Goal: Transaction & Acquisition: Purchase product/service

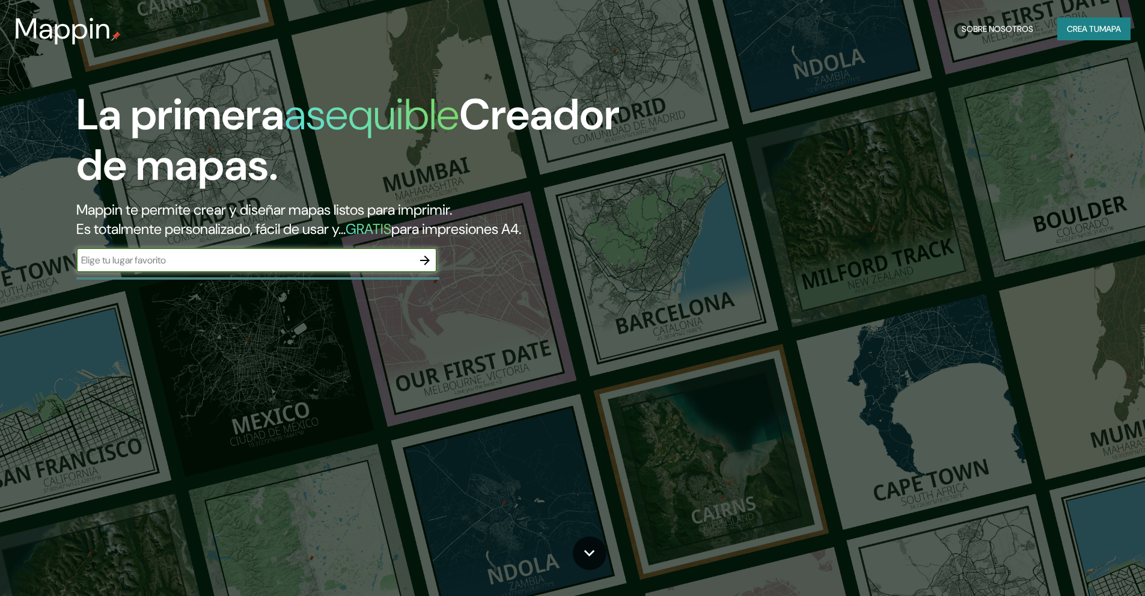
click at [350, 268] on div "​" at bounding box center [256, 260] width 361 height 24
type input "p"
type input "hernandarias"
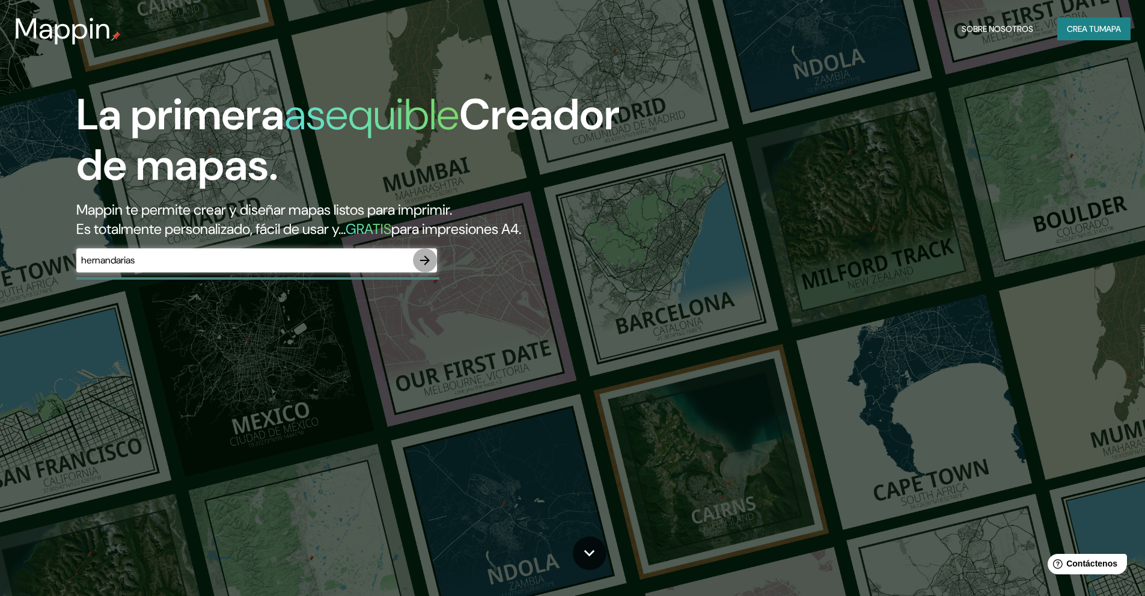
click at [432, 263] on icon "button" at bounding box center [425, 260] width 14 height 14
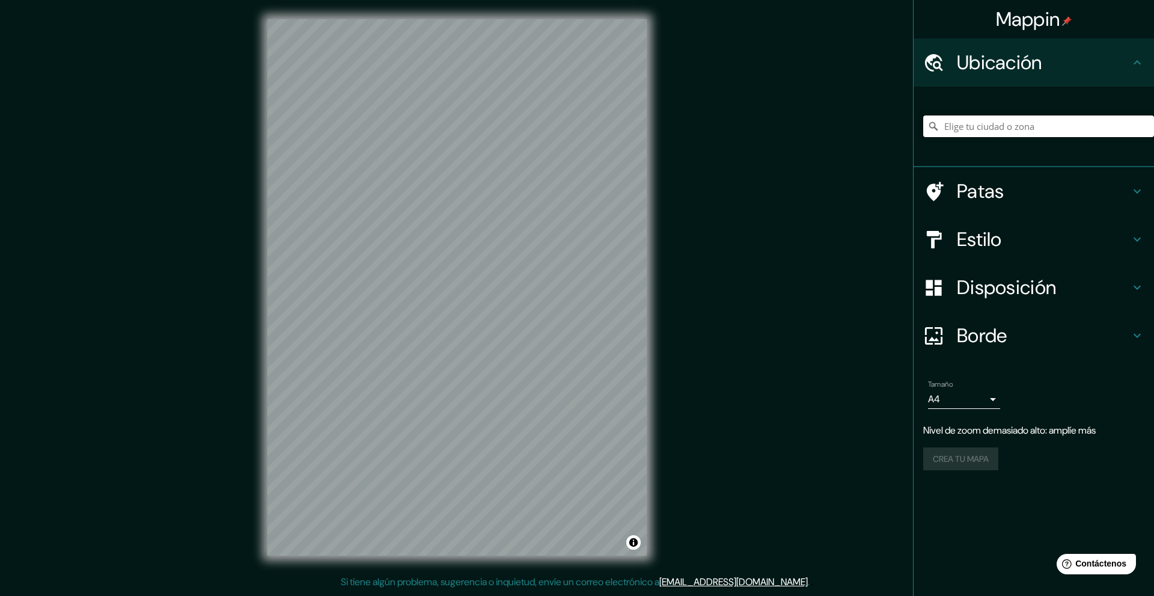
click at [982, 120] on input "Elige tu ciudad o zona" at bounding box center [1038, 126] width 231 height 22
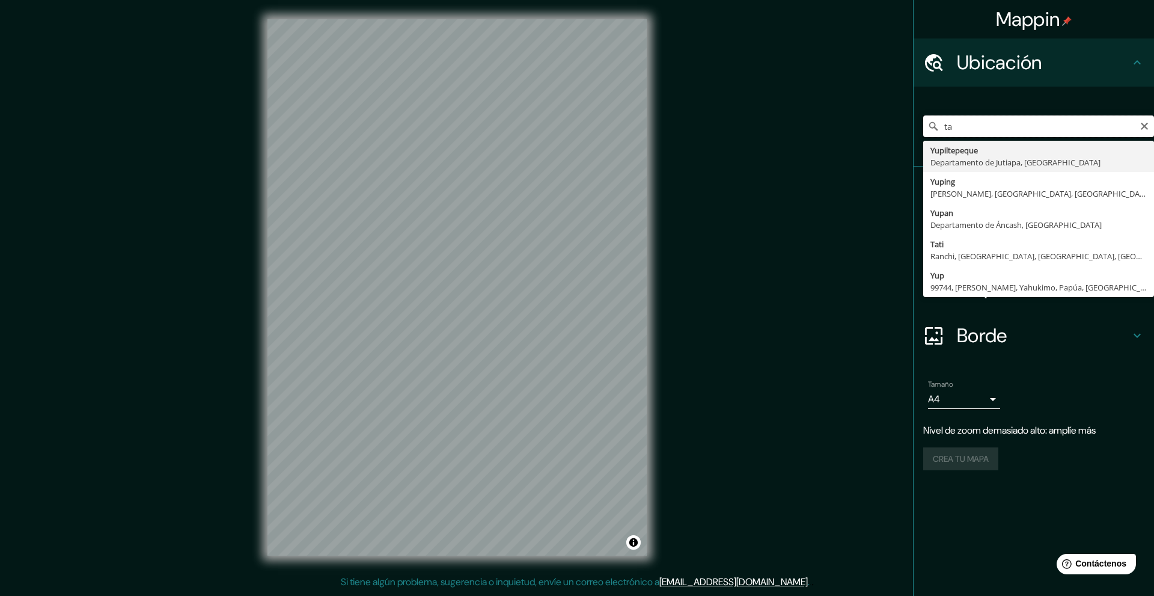
type input "t"
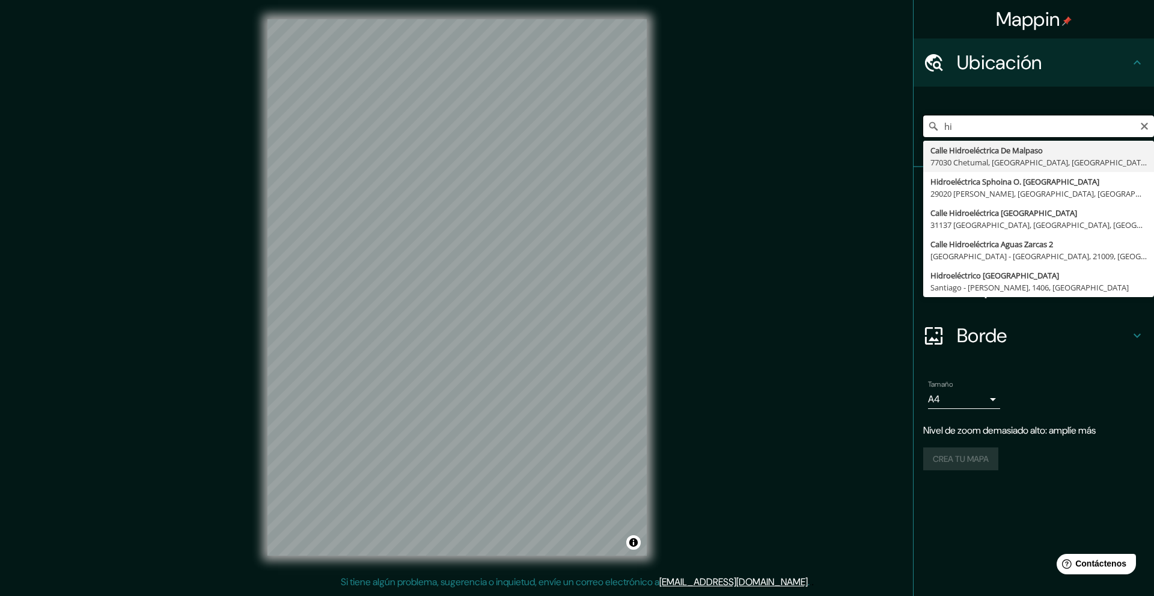
type input "h"
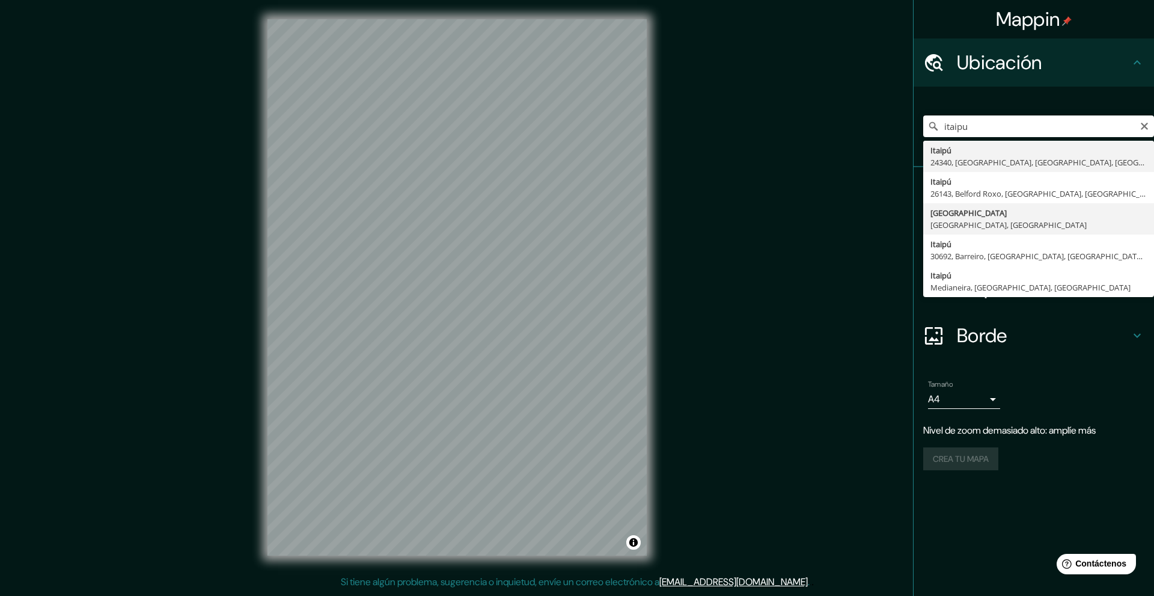
type input "[GEOGRAPHIC_DATA], [GEOGRAPHIC_DATA], [GEOGRAPHIC_DATA]"
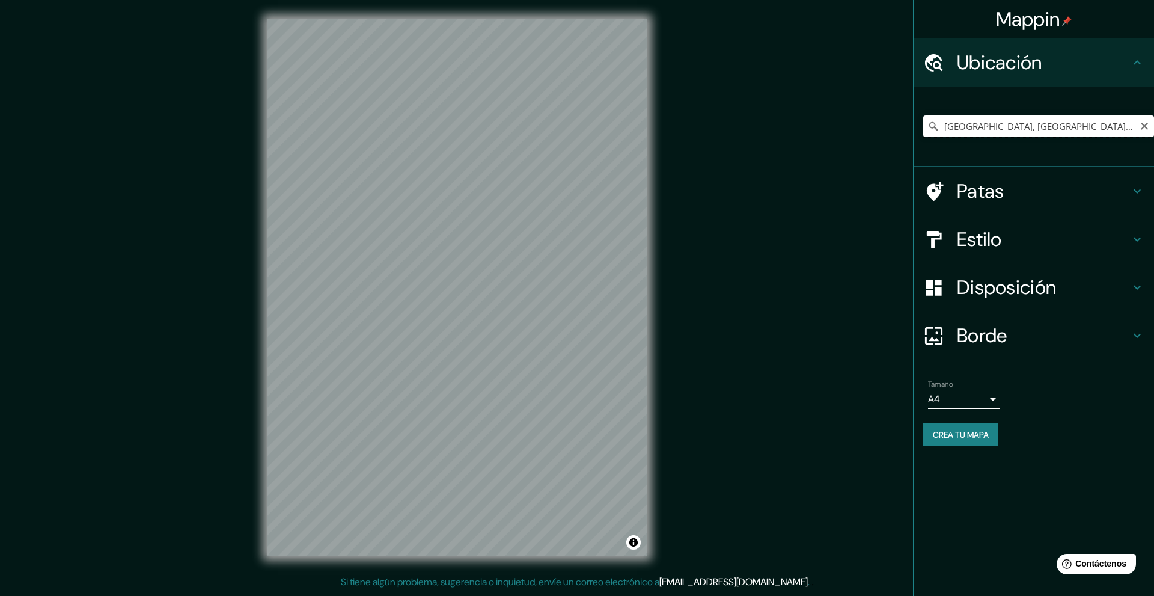
click at [1138, 123] on input "[GEOGRAPHIC_DATA], [GEOGRAPHIC_DATA], [GEOGRAPHIC_DATA]" at bounding box center [1038, 126] width 231 height 22
click at [1140, 125] on icon "Claro" at bounding box center [1145, 126] width 10 height 10
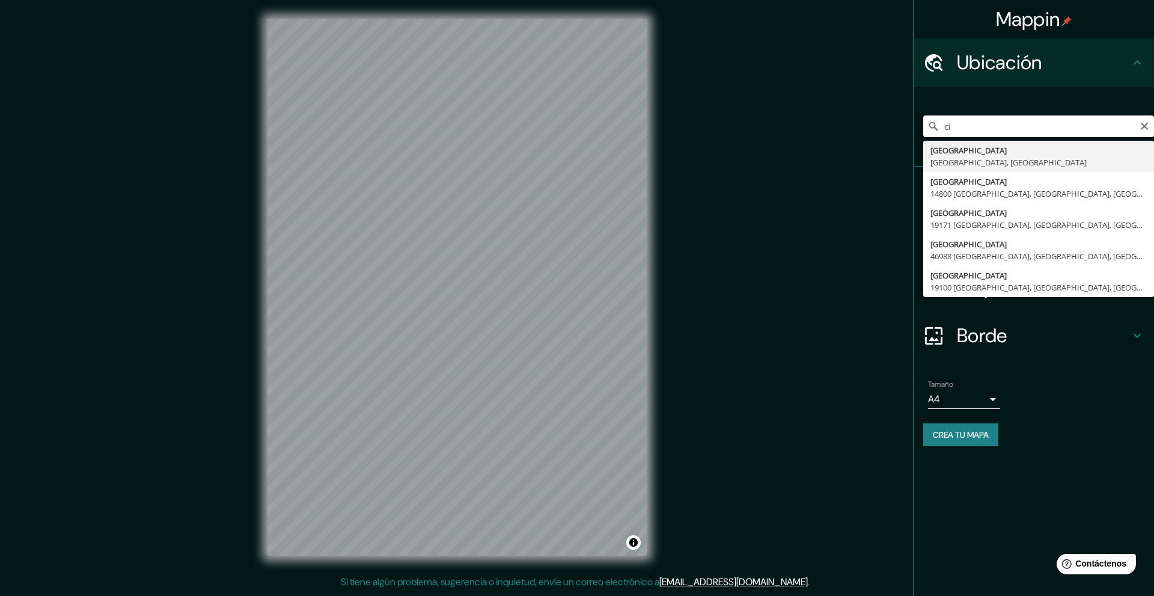
type input "c"
type input "Hernandarias, [GEOGRAPHIC_DATA], [GEOGRAPHIC_DATA]"
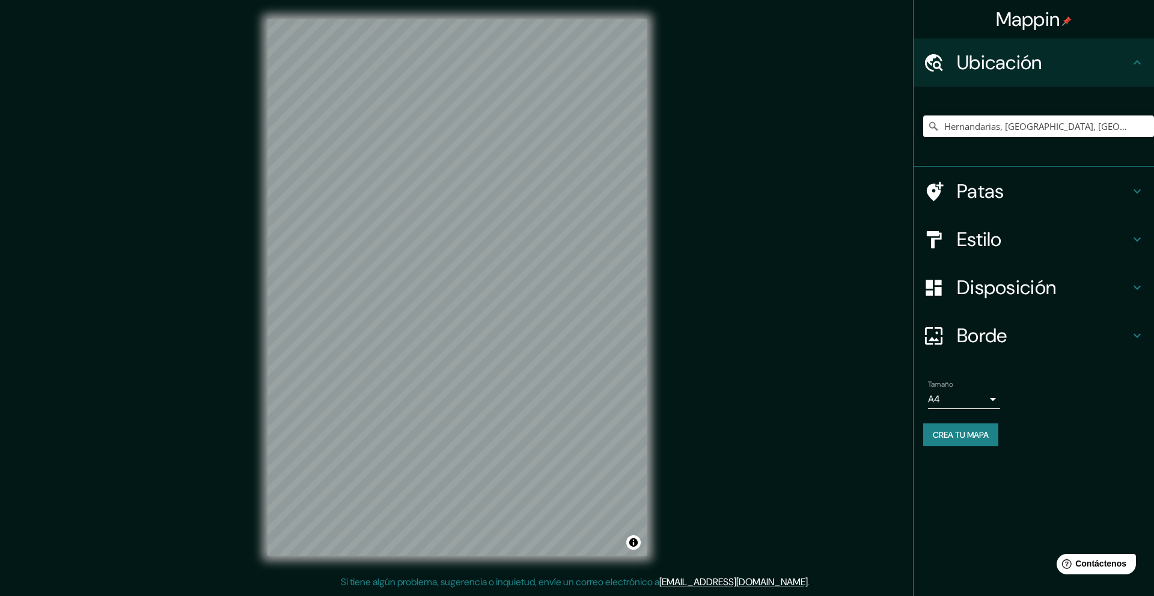
click at [1006, 236] on h4 "Estilo" at bounding box center [1043, 239] width 173 height 24
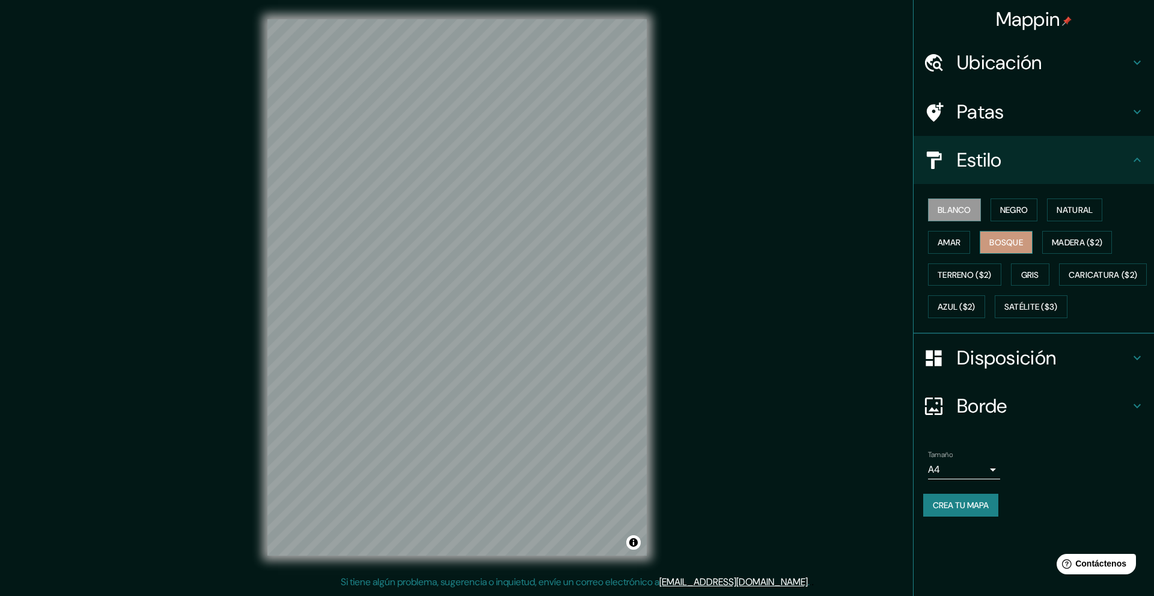
click at [1011, 242] on font "Bosque" at bounding box center [1006, 242] width 34 height 11
click at [960, 243] on font "Amar" at bounding box center [949, 242] width 23 height 11
click at [993, 242] on font "Bosque" at bounding box center [1006, 242] width 34 height 11
click at [988, 278] on font "Terreno ($2)" at bounding box center [965, 274] width 54 height 11
click at [949, 243] on font "Amar" at bounding box center [949, 242] width 23 height 11
